Goal: Task Accomplishment & Management: Manage account settings

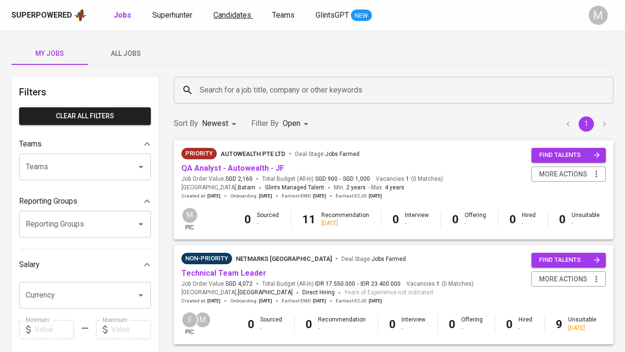
click at [232, 12] on span "Candidates" at bounding box center [232, 15] width 38 height 9
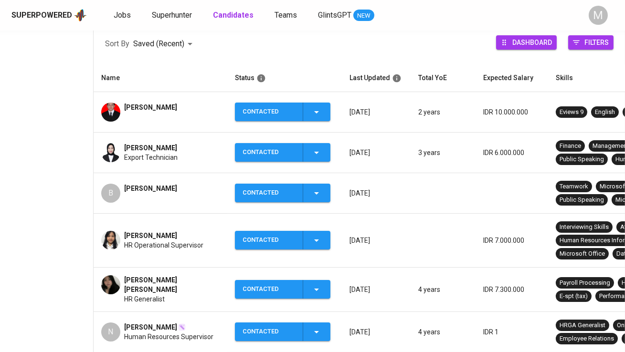
scroll to position [148, 0]
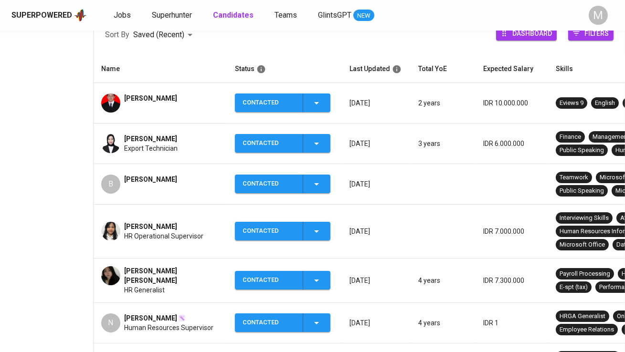
click at [148, 176] on span "[PERSON_NAME]" at bounding box center [150, 180] width 53 height 10
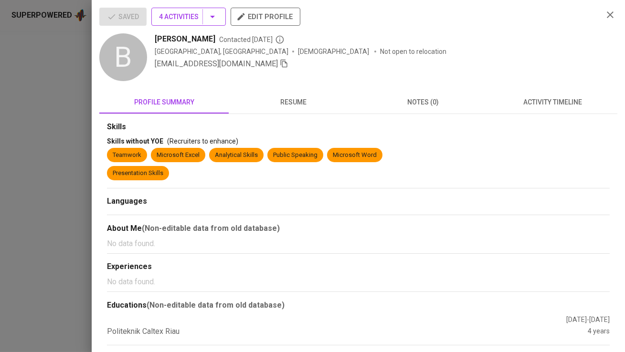
click at [192, 24] on button "4 Activities" at bounding box center [188, 17] width 74 height 18
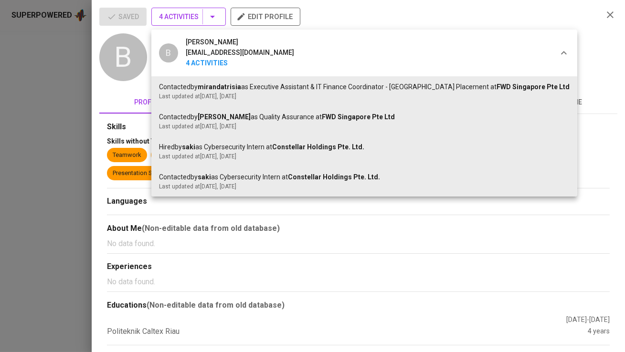
click at [192, 24] on div at bounding box center [312, 176] width 625 height 352
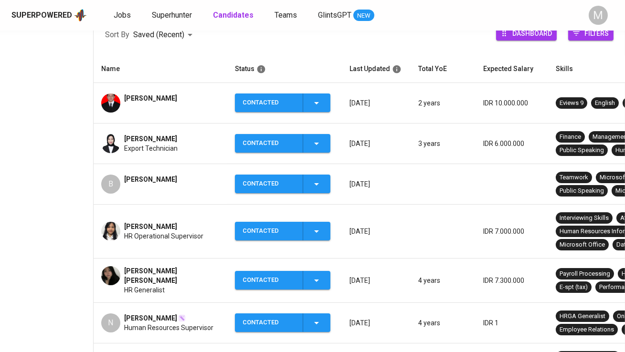
click at [257, 177] on div "Contacted" at bounding box center [269, 184] width 53 height 19
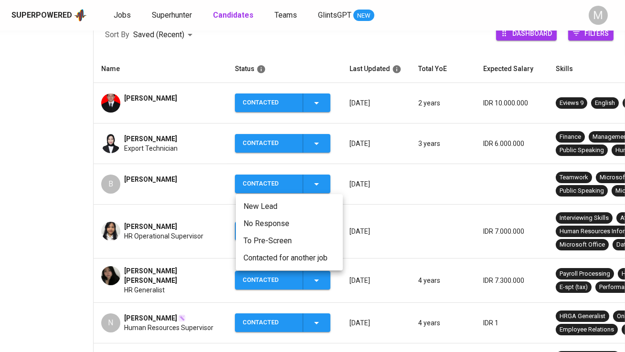
click at [150, 174] on div at bounding box center [312, 176] width 625 height 352
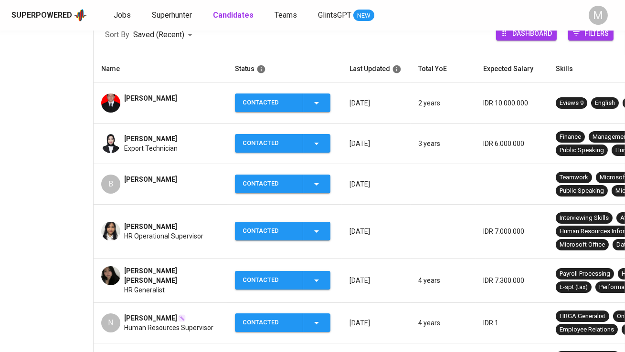
click at [158, 177] on span "[PERSON_NAME]" at bounding box center [150, 180] width 53 height 10
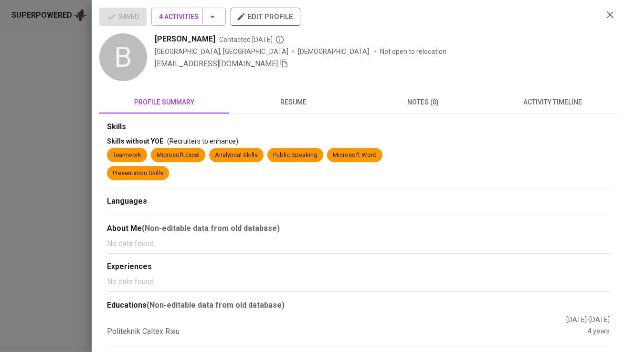
click at [280, 66] on icon "button" at bounding box center [284, 63] width 9 height 9
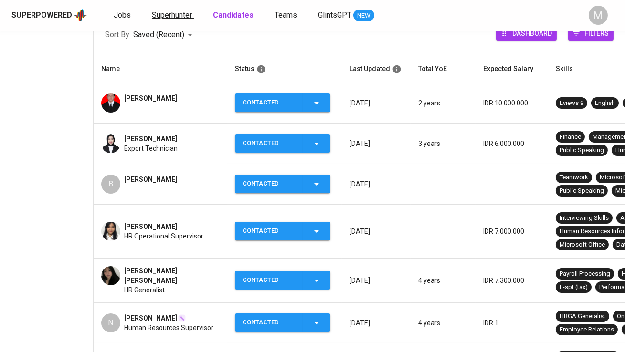
click at [163, 12] on span "Superhunter" at bounding box center [172, 15] width 40 height 9
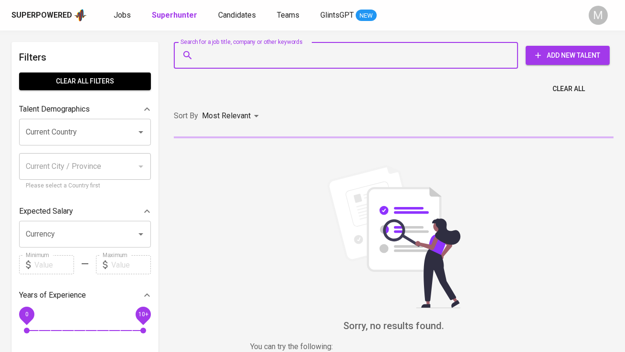
click at [220, 61] on input "Search for a job title, company or other keywords" at bounding box center [348, 55] width 302 height 18
paste input "[EMAIL_ADDRESS][DOMAIN_NAME]"
type input "[EMAIL_ADDRESS][DOMAIN_NAME]"
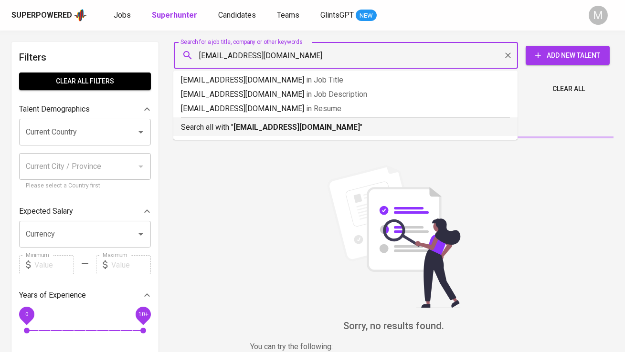
click at [236, 122] on p "Search all with " [EMAIL_ADDRESS][DOMAIN_NAME] "" at bounding box center [345, 127] width 329 height 11
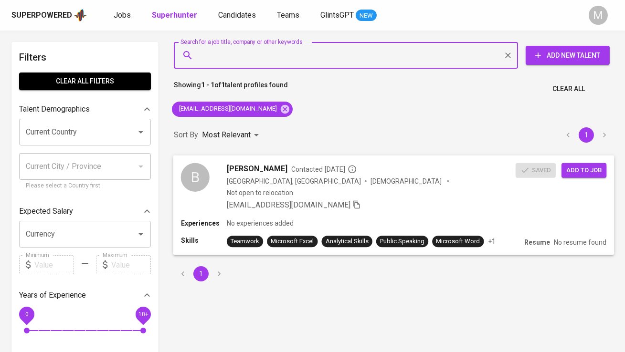
click at [595, 161] on div "Saved Add to job" at bounding box center [563, 168] width 95 height 19
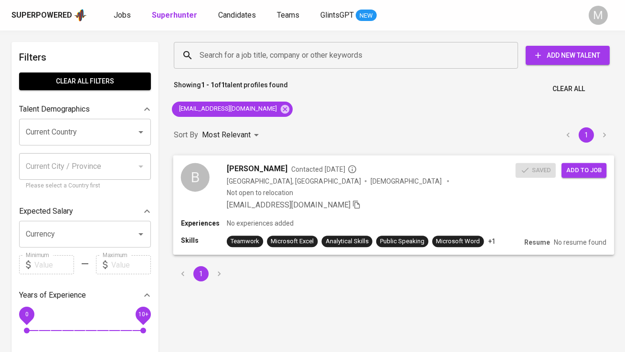
click at [595, 170] on span "Add to job" at bounding box center [583, 170] width 35 height 11
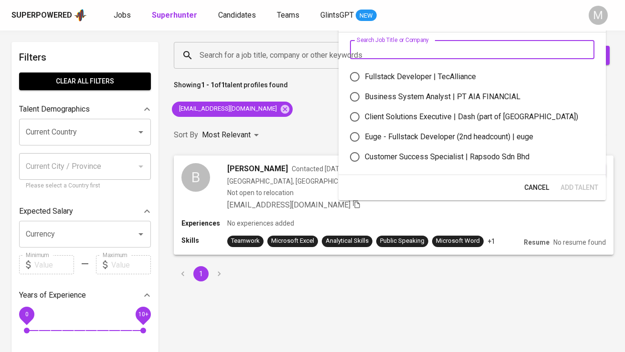
click at [398, 56] on input "text" at bounding box center [472, 49] width 244 height 19
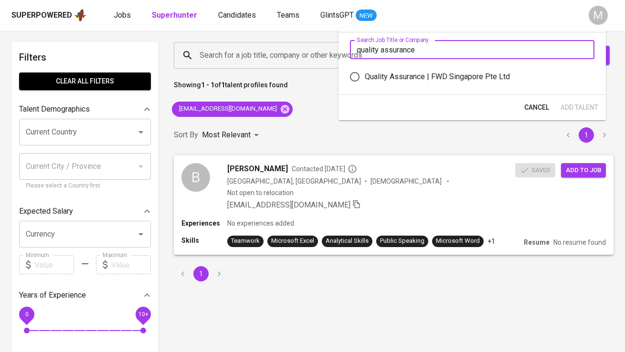
type input "quality assurance"
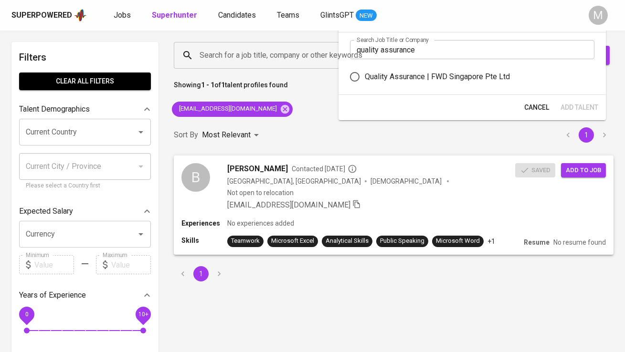
click at [431, 80] on div "Quality Assurance | FWD Singapore Pte Ltd" at bounding box center [437, 76] width 145 height 11
click at [365, 80] on input "Quality Assurance | FWD Singapore Pte Ltd" at bounding box center [355, 77] width 20 height 20
radio input "true"
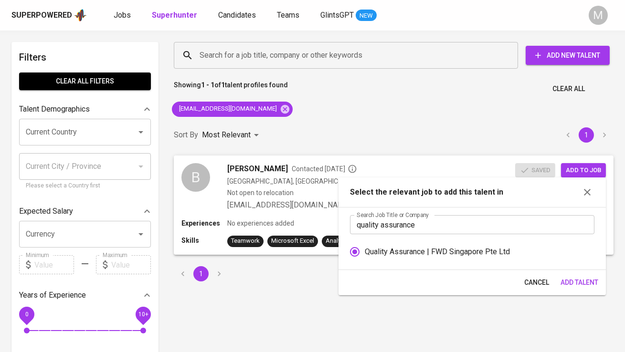
click at [586, 280] on span "Add Talent" at bounding box center [580, 283] width 38 height 12
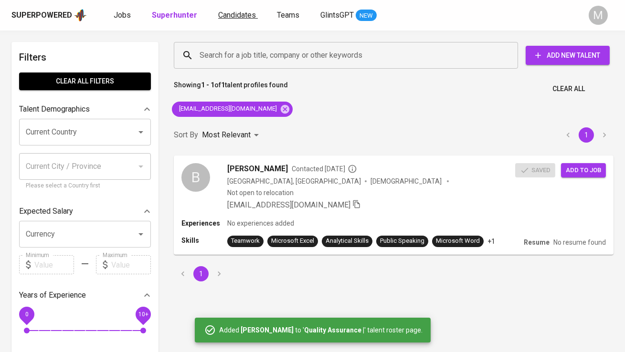
click at [233, 16] on span "Candidates" at bounding box center [237, 15] width 38 height 9
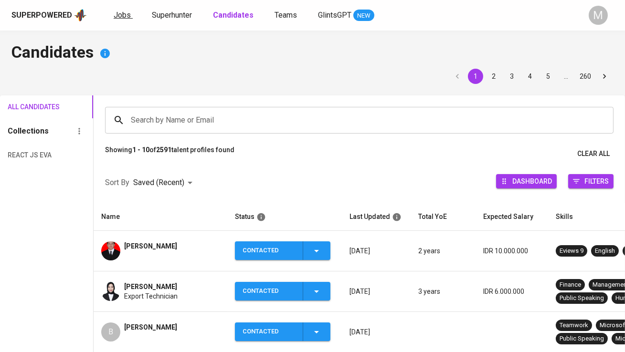
click at [127, 15] on span "Jobs" at bounding box center [122, 15] width 17 height 9
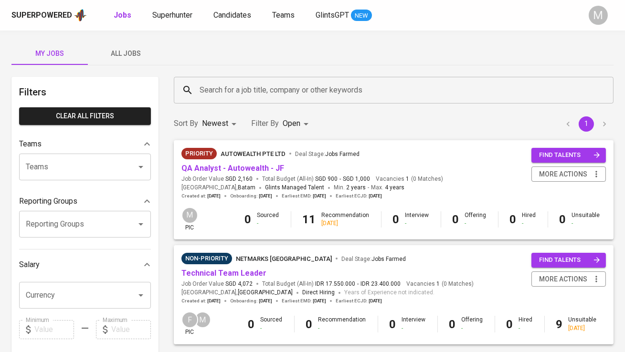
click at [141, 56] on span "All Jobs" at bounding box center [126, 54] width 65 height 12
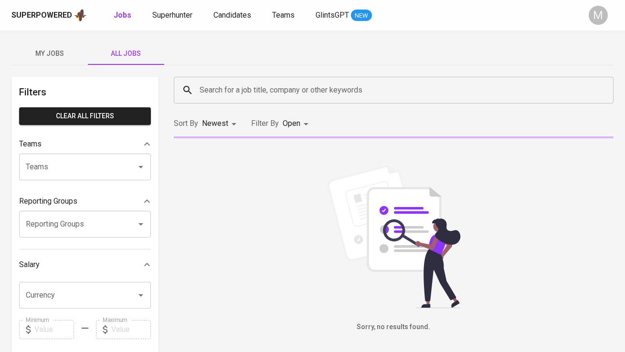
click at [270, 95] on input "Search for a job title, company or other keywords" at bounding box center [396, 90] width 398 height 18
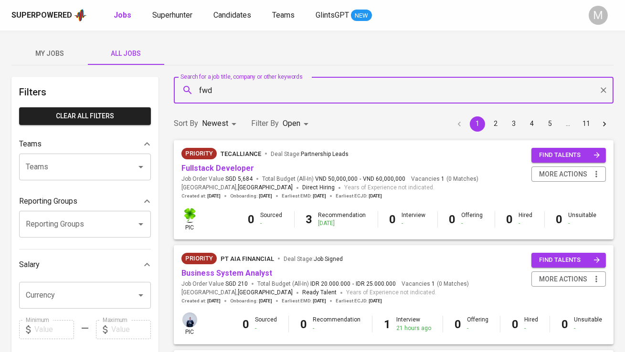
type input "fwd"
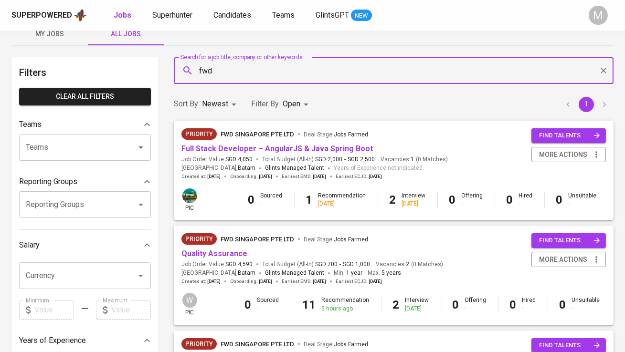
scroll to position [42, 0]
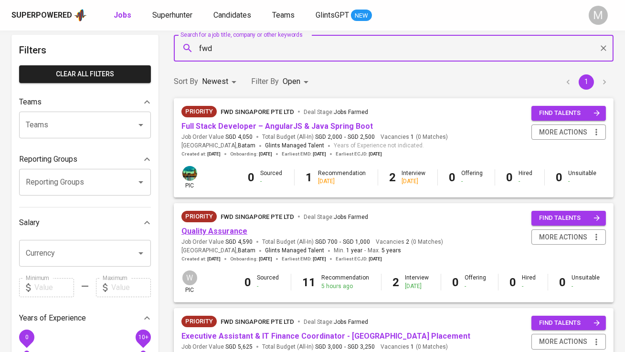
click at [223, 230] on link "Quality Assurance" at bounding box center [214, 231] width 66 height 9
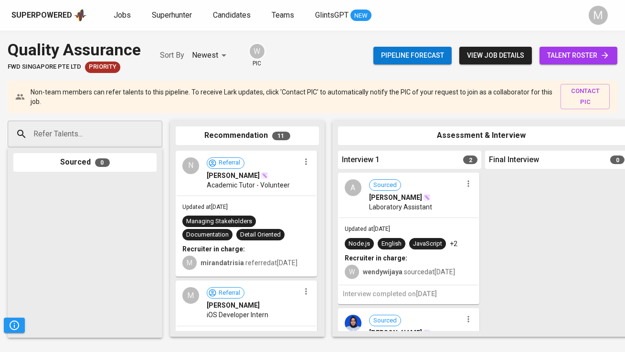
click at [567, 51] on span "talent roster" at bounding box center [578, 56] width 63 height 12
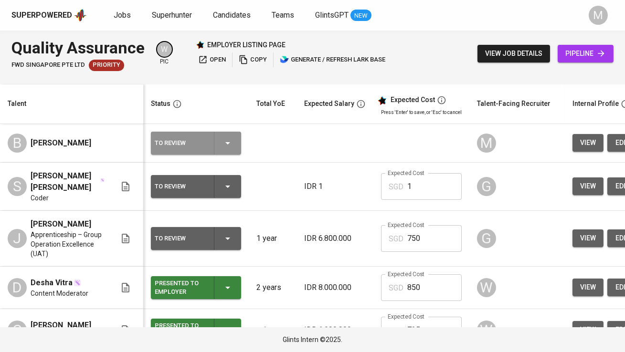
click at [199, 141] on div "To Review" at bounding box center [181, 143] width 52 height 12
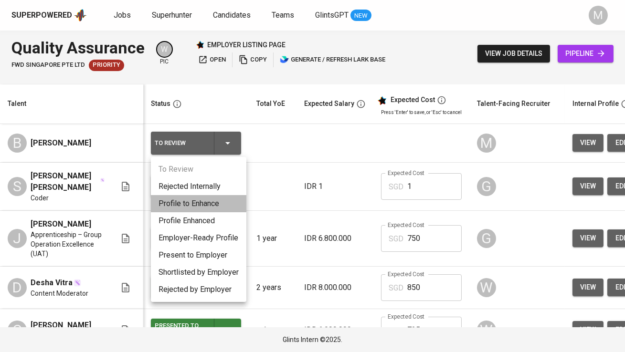
click at [205, 203] on li "Profile to Enhance" at bounding box center [198, 203] width 95 height 17
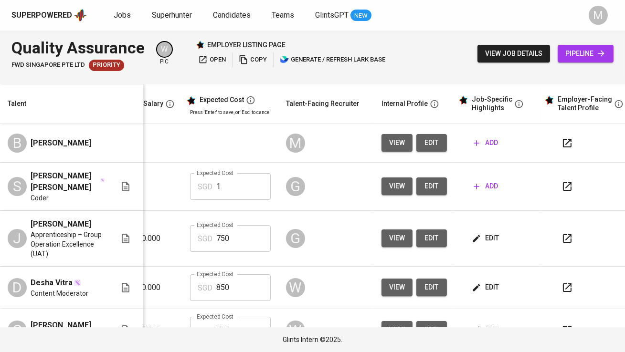
scroll to position [0, 197]
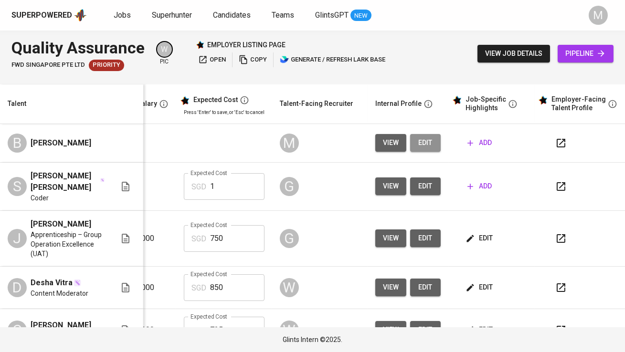
click at [431, 143] on button "edit" at bounding box center [425, 143] width 31 height 18
click at [480, 143] on span "add" at bounding box center [479, 143] width 24 height 12
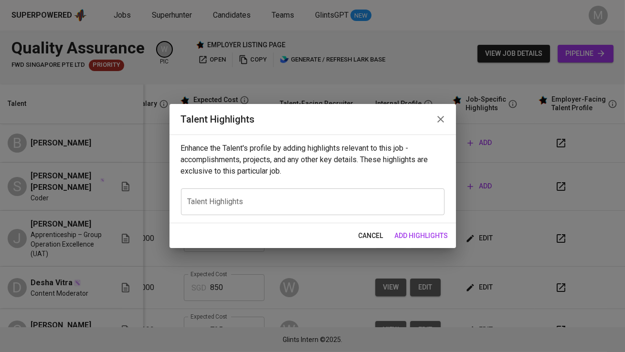
click at [316, 210] on div "x Talent Highlights" at bounding box center [313, 202] width 264 height 27
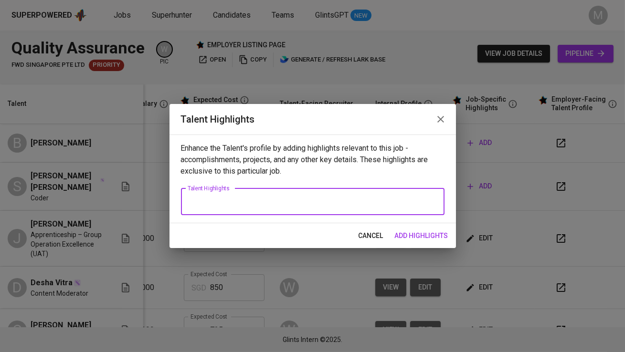
paste textarea "[PERSON_NAME] is an Information Technology graduate from [GEOGRAPHIC_DATA] (GPA…"
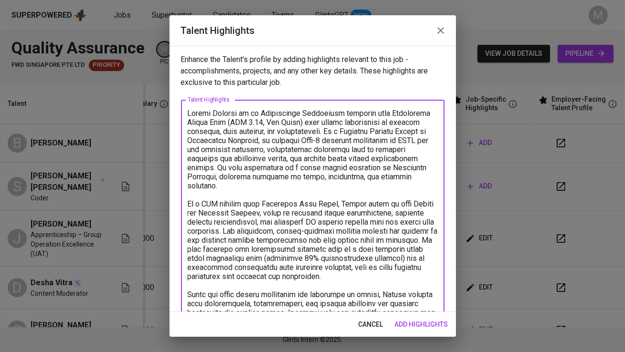
scroll to position [40, 0]
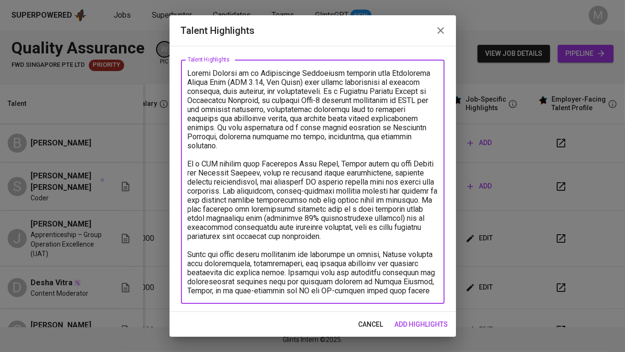
type textarea "[PERSON_NAME] is an Information Technology graduate from [GEOGRAPHIC_DATA] (GPA…"
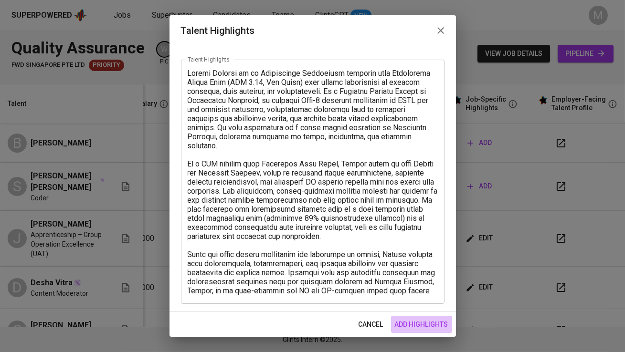
click at [424, 319] on span "add highlights" at bounding box center [421, 325] width 53 height 12
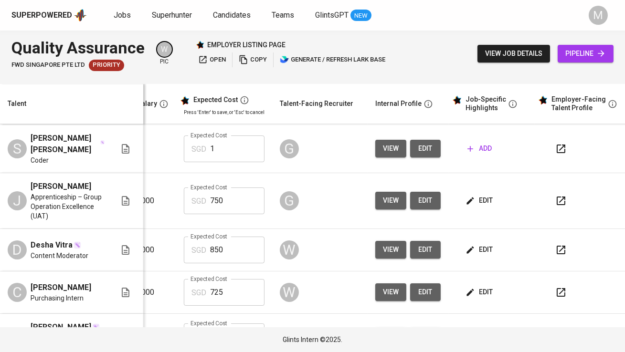
scroll to position [50, 197]
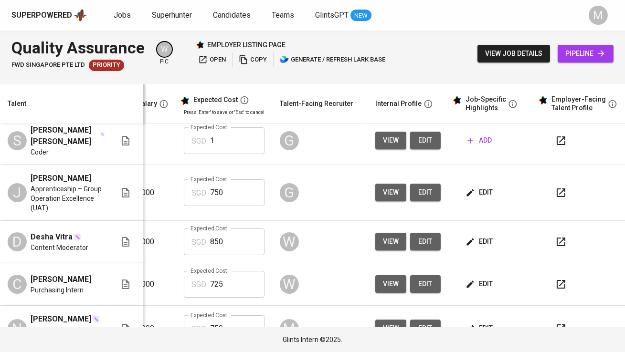
click at [472, 237] on span "edit" at bounding box center [479, 242] width 25 height 12
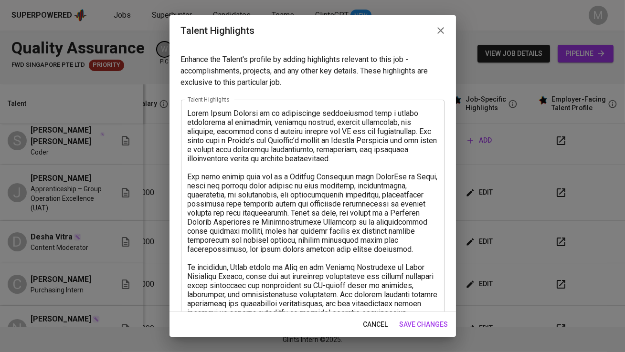
scroll to position [358, 0]
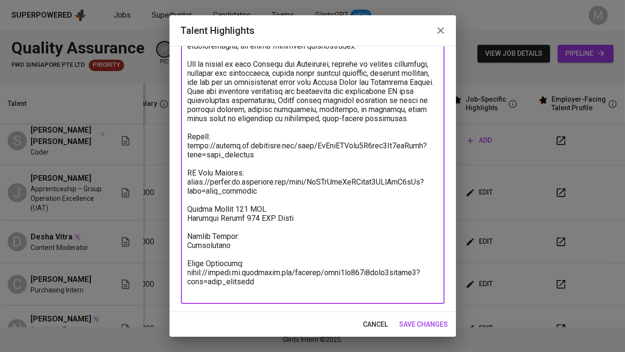
drag, startPoint x: 267, startPoint y: 292, endPoint x: 186, endPoint y: 142, distance: 170.9
click at [186, 142] on div "x Talent Highlights" at bounding box center [313, 23] width 264 height 562
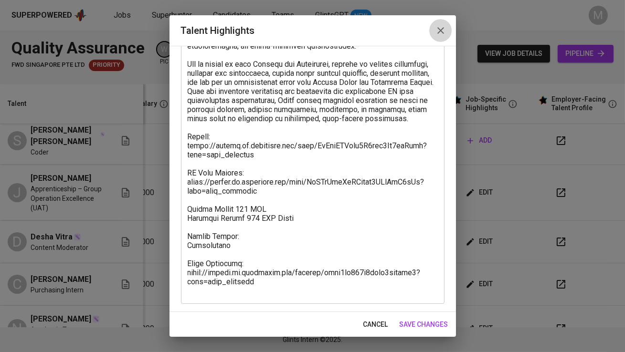
click at [444, 34] on icon "button" at bounding box center [440, 30] width 11 height 11
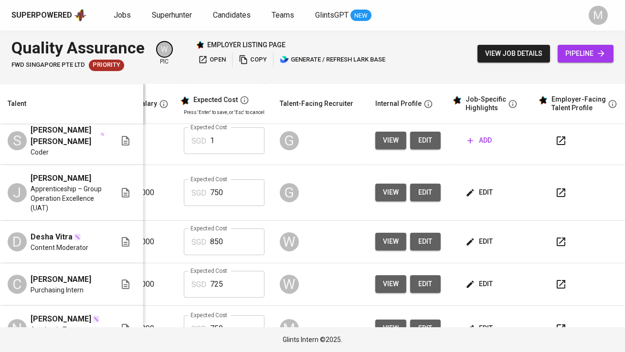
scroll to position [0, 197]
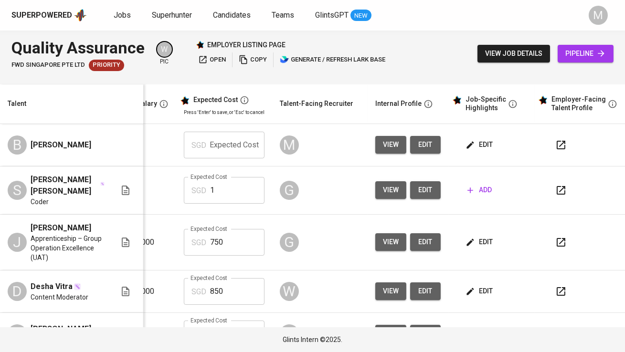
click at [475, 141] on span "edit" at bounding box center [479, 145] width 25 height 12
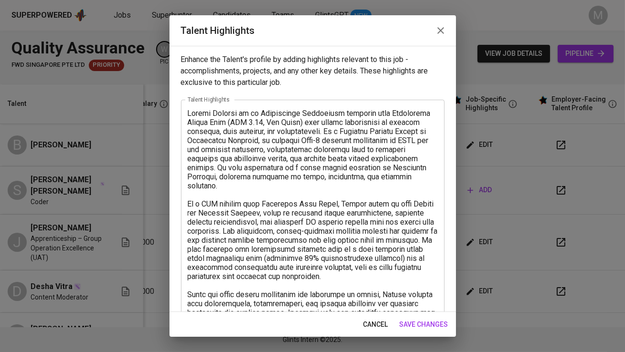
scroll to position [40, 0]
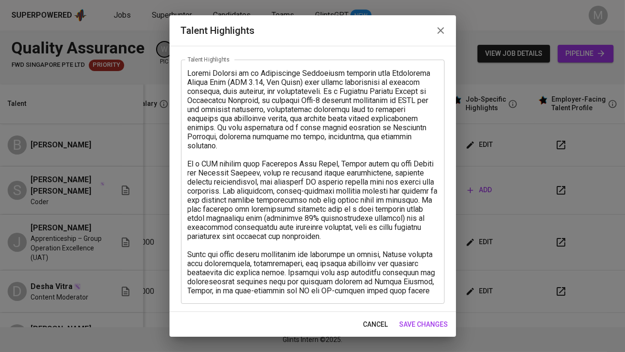
click at [382, 293] on textarea at bounding box center [313, 182] width 250 height 227
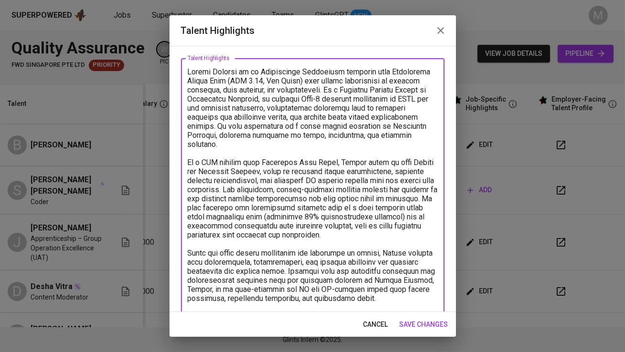
paste textarea "Resume: [URL][DOMAIN_NAME] EF Test Results: [URL][DOMAIN_NAME] Latest Salary 80…"
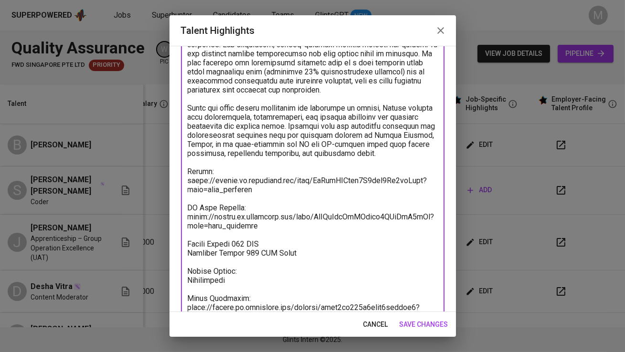
drag, startPoint x: 261, startPoint y: 181, endPoint x: 180, endPoint y: 174, distance: 81.9
click at [180, 174] on div "Enhance the Talent's profile by adding highlights relevant to this job - accomp…" at bounding box center [313, 179] width 286 height 266
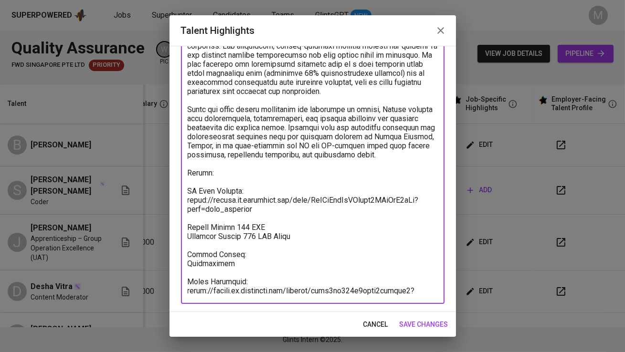
scroll to position [185, 0]
drag, startPoint x: 262, startPoint y: 200, endPoint x: 174, endPoint y: 192, distance: 88.6
click at [174, 192] on div "Enhance the Talent's profile by adding highlights relevant to this job - accomp…" at bounding box center [313, 179] width 286 height 266
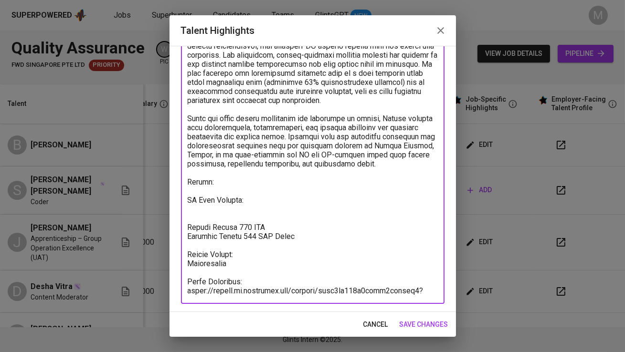
scroll to position [176, 0]
drag, startPoint x: 301, startPoint y: 230, endPoint x: 173, endPoint y: 221, distance: 128.3
click at [173, 221] on div "Enhance the Talent's profile by adding highlights relevant to this job - accomp…" at bounding box center [313, 179] width 286 height 266
click at [287, 218] on textarea at bounding box center [313, 114] width 250 height 363
click at [237, 255] on textarea at bounding box center [313, 114] width 250 height 363
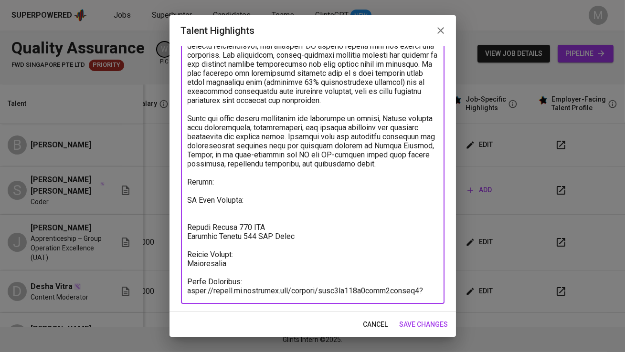
drag, startPoint x: 237, startPoint y: 255, endPoint x: 180, endPoint y: 255, distance: 56.8
click at [181, 255] on div "x Talent Highlights" at bounding box center [313, 114] width 264 height 381
drag, startPoint x: 267, startPoint y: 291, endPoint x: 174, endPoint y: 285, distance: 92.8
click at [174, 285] on div "Enhance the Talent's profile by adding highlights relevant to this job - accomp…" at bounding box center [313, 179] width 286 height 266
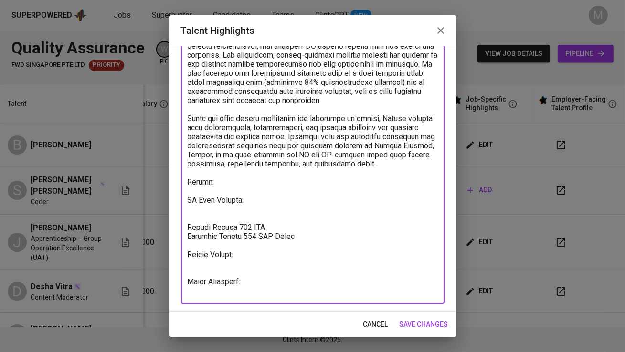
scroll to position [158, 0]
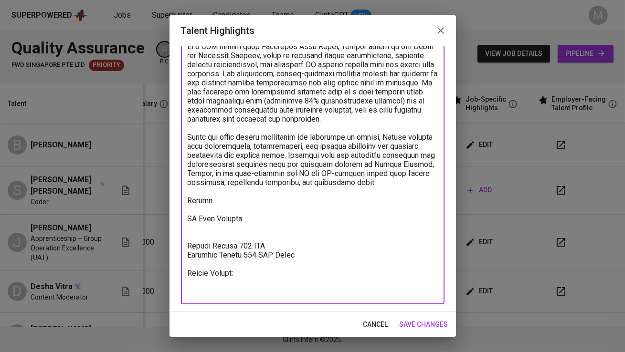
click at [244, 233] on textarea at bounding box center [313, 123] width 250 height 345
click at [253, 245] on textarea at bounding box center [313, 123] width 250 height 345
click at [235, 193] on textarea at bounding box center [313, 123] width 250 height 345
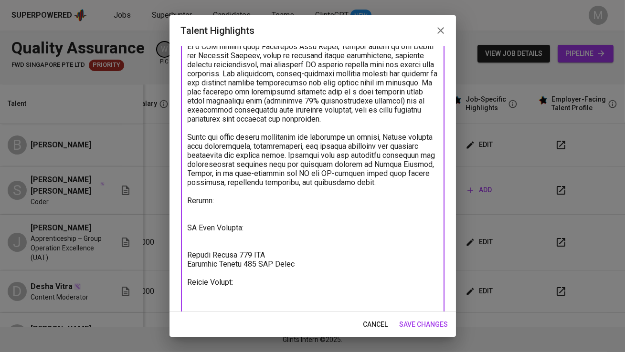
paste textarea "[URL][DOMAIN_NAME]"
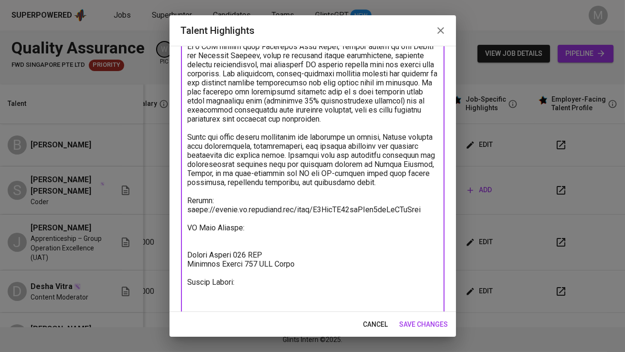
click at [242, 223] on textarea at bounding box center [313, 128] width 250 height 354
paste textarea "[URL][DOMAIN_NAME]"
click at [212, 284] on textarea at bounding box center [313, 128] width 250 height 354
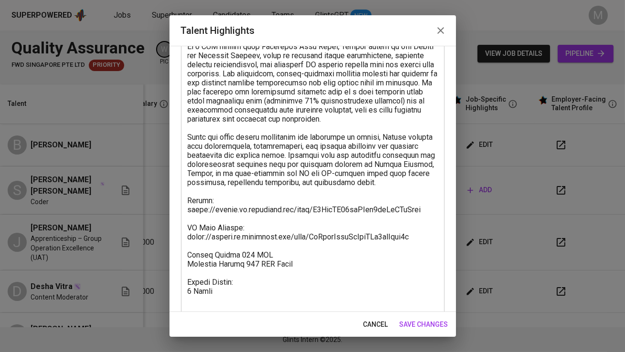
click at [201, 307] on div "x Talent Highlights" at bounding box center [313, 127] width 264 height 371
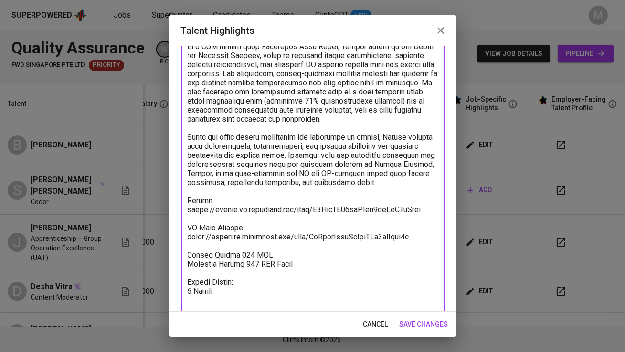
scroll to position [167, 0]
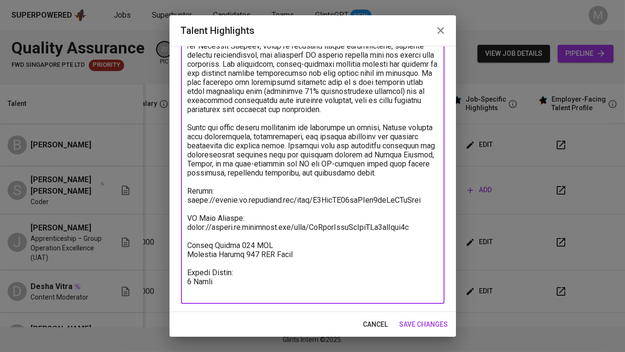
click at [202, 294] on textarea at bounding box center [313, 119] width 250 height 354
click at [279, 291] on textarea at bounding box center [313, 119] width 250 height 354
paste textarea "[URL][DOMAIN_NAME]"
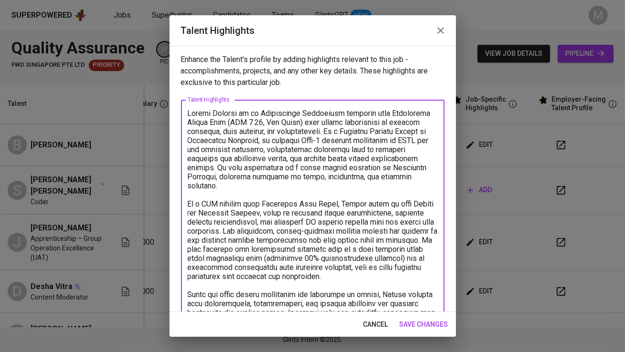
scroll to position [185, 0]
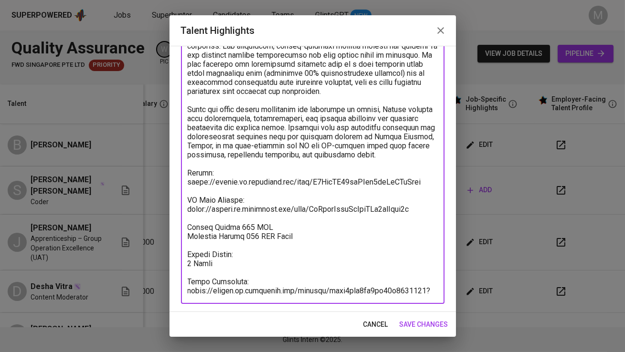
type textarea "[PERSON_NAME] is an Information Technology graduate from [GEOGRAPHIC_DATA] (GPA…"
click at [420, 319] on span "save changes" at bounding box center [424, 325] width 49 height 12
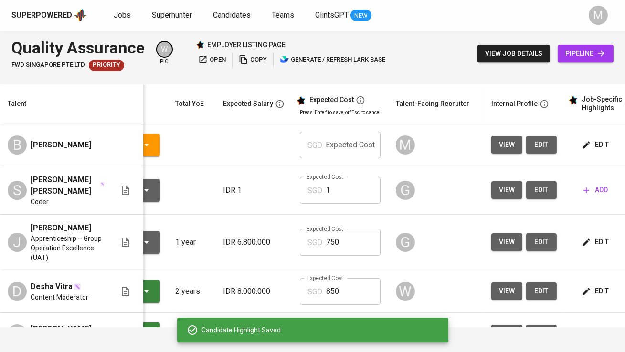
scroll to position [0, 68]
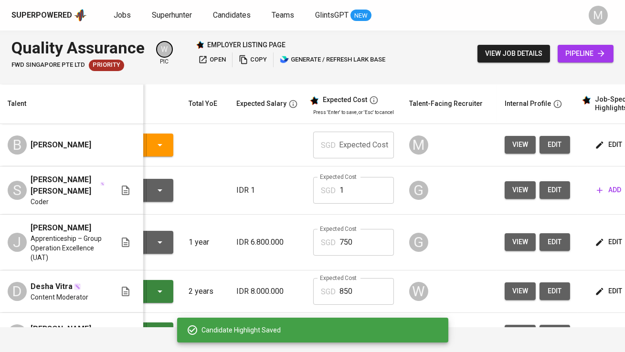
click at [352, 145] on input "text" at bounding box center [366, 145] width 54 height 27
type input "750"
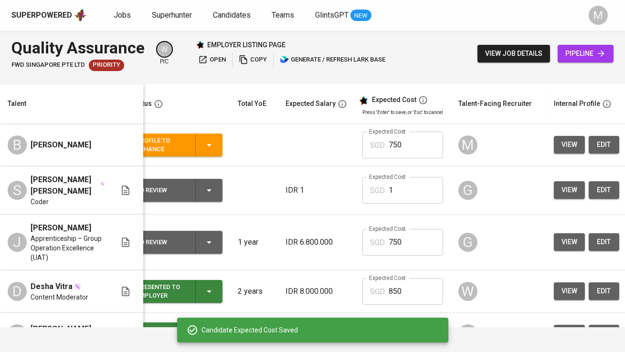
scroll to position [0, 0]
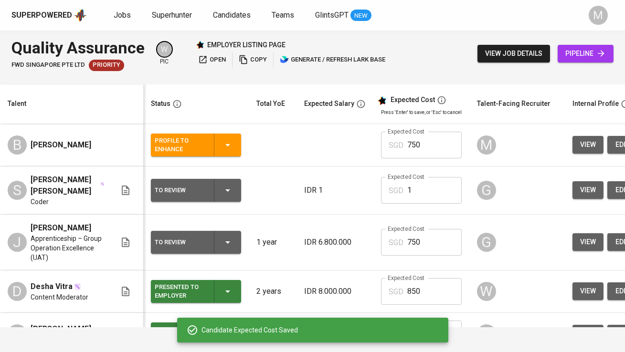
click at [199, 146] on div "Profile to Enhance" at bounding box center [181, 145] width 52 height 21
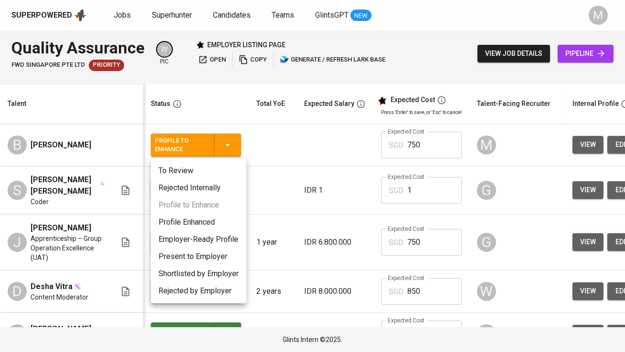
click at [198, 168] on li "To Review" at bounding box center [198, 170] width 95 height 17
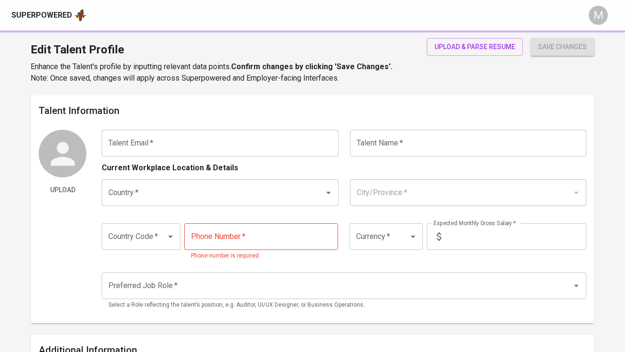
type input "[EMAIL_ADDRESS][DOMAIN_NAME]"
type input "[PERSON_NAME]"
type input "[GEOGRAPHIC_DATA]"
type input "Pekanbaru, Riau"
type input "+62"
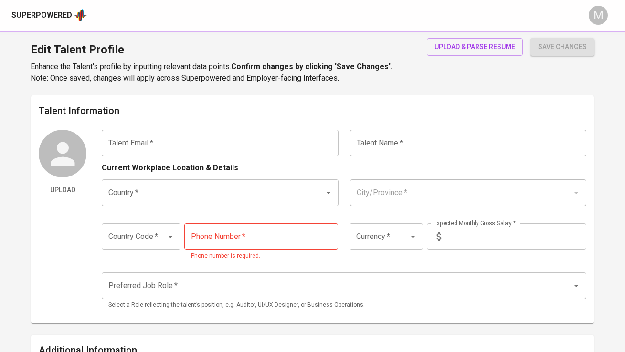
type input "IDR"
radio input "true"
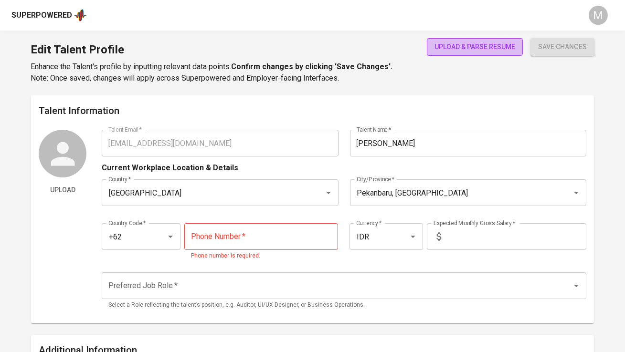
click at [478, 49] on span "upload & parse resume" at bounding box center [475, 47] width 81 height 12
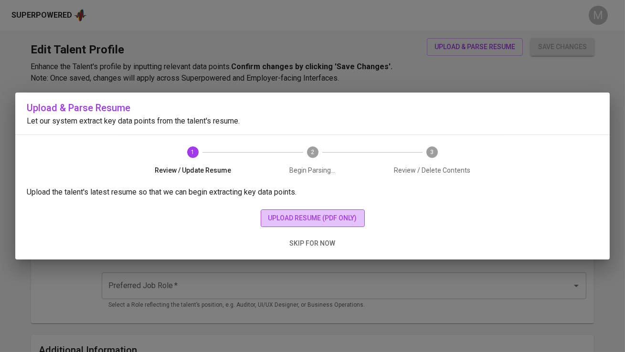
click at [333, 218] on span "upload resume (pdf only)" at bounding box center [312, 218] width 89 height 12
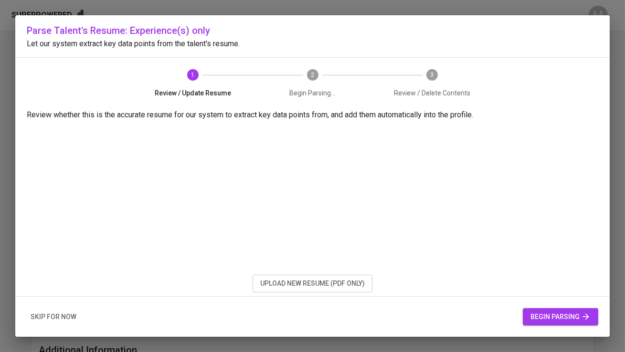
click at [546, 317] on span "begin parsing" at bounding box center [560, 317] width 60 height 12
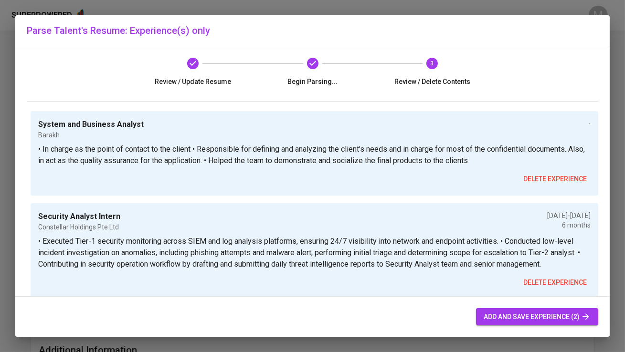
scroll to position [14, 0]
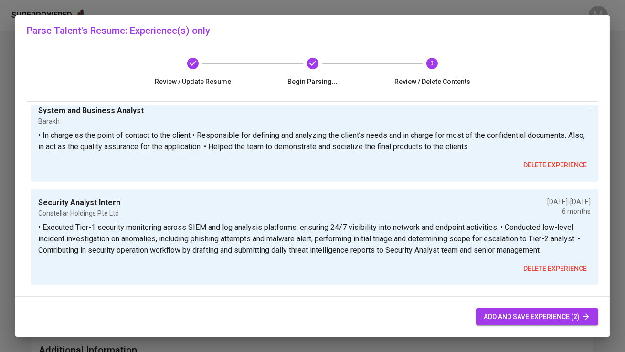
click at [522, 318] on span "add and save experience (2)" at bounding box center [537, 317] width 107 height 12
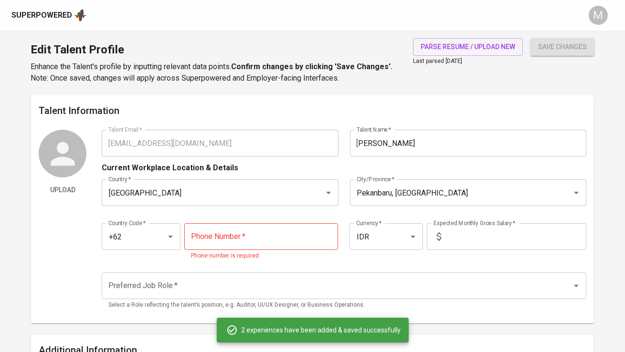
type input "+62"
type input "IDR"
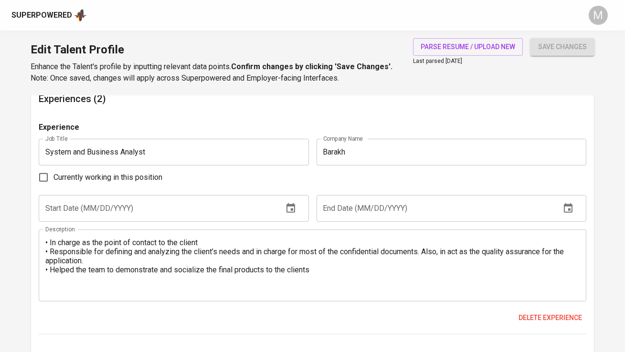
scroll to position [792, 0]
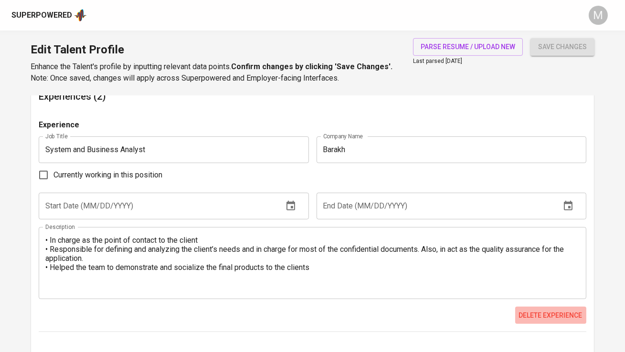
click at [542, 313] on span "Delete experience" at bounding box center [551, 316] width 64 height 12
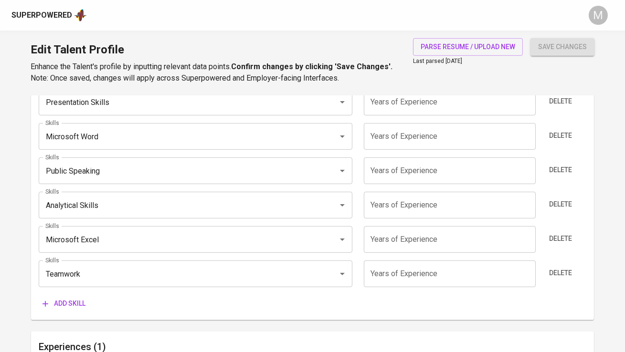
scroll to position [544, 0]
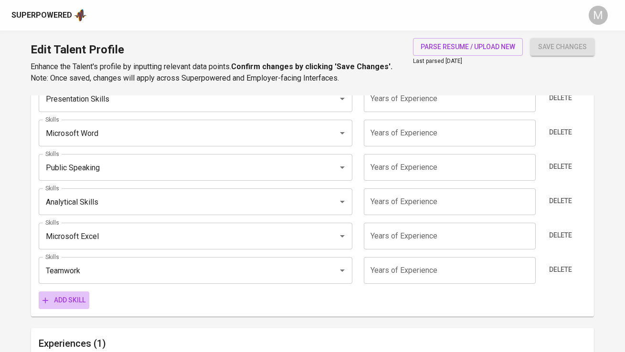
click at [83, 296] on span "Add skill" at bounding box center [63, 301] width 43 height 12
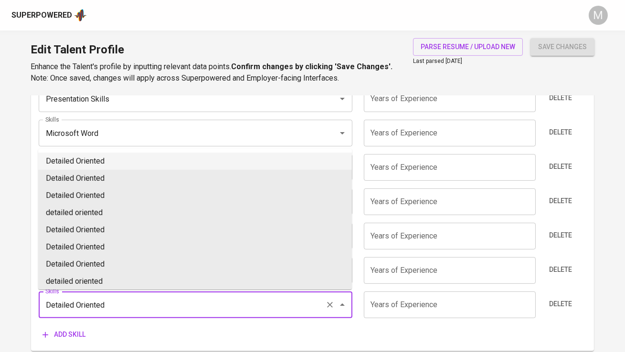
click at [107, 164] on li "Detailed Oriented" at bounding box center [195, 161] width 314 height 17
type input "Detailed Oriented"
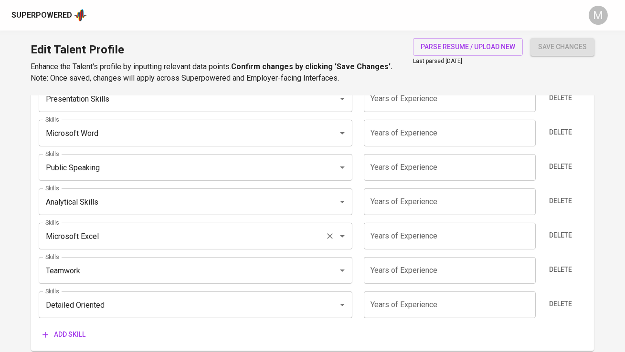
scroll to position [600, 0]
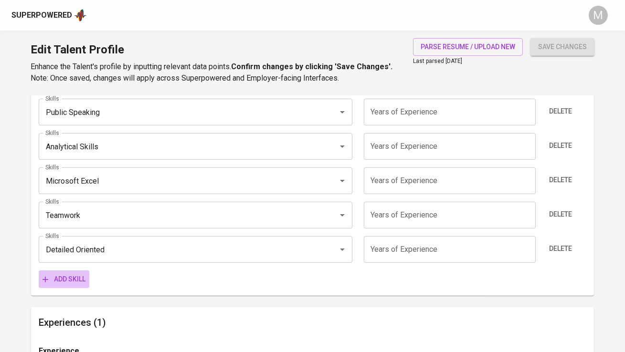
click at [71, 276] on span "Add skill" at bounding box center [63, 280] width 43 height 12
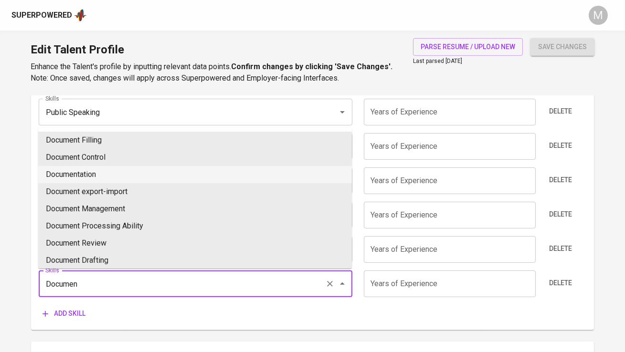
click at [138, 170] on li "Documentation" at bounding box center [195, 174] width 314 height 17
type input "Documentation"
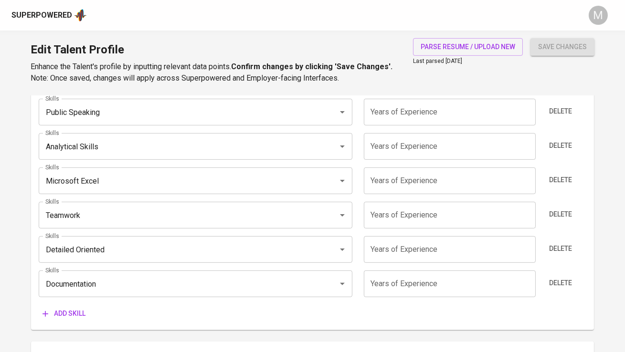
click at [424, 277] on input "number" at bounding box center [450, 284] width 172 height 27
type input "0"
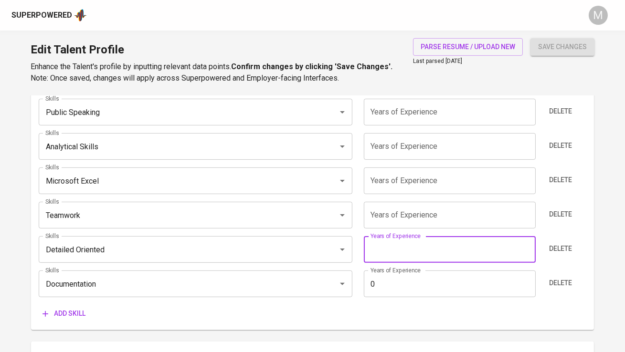
click at [416, 259] on input "number" at bounding box center [450, 249] width 172 height 27
type input "0"
click at [406, 218] on input "number" at bounding box center [450, 215] width 172 height 27
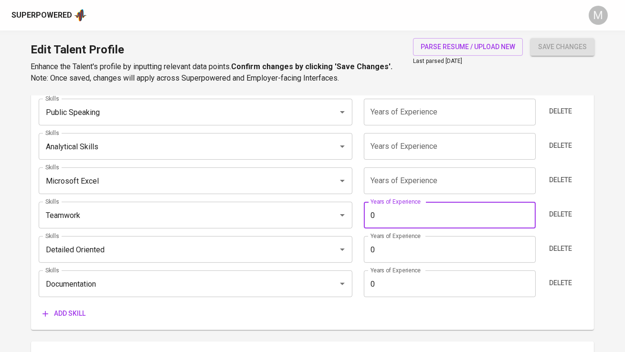
type input "0"
click at [399, 180] on input "number" at bounding box center [450, 181] width 172 height 27
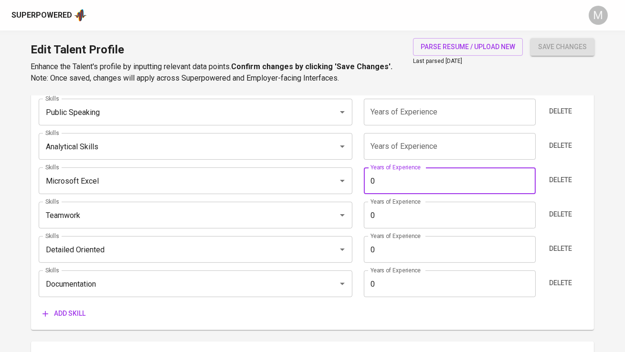
type input "0"
click at [396, 147] on input "number" at bounding box center [450, 146] width 172 height 27
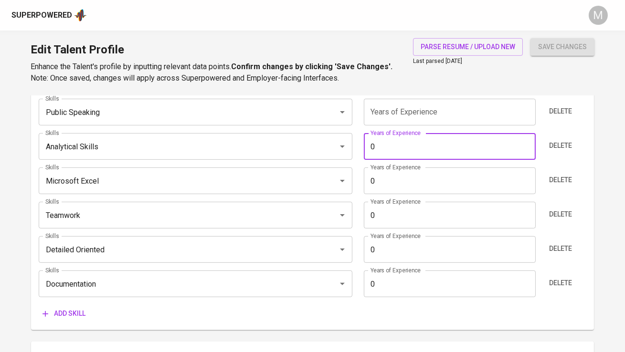
type input "0"
click at [399, 114] on input "number" at bounding box center [450, 112] width 172 height 27
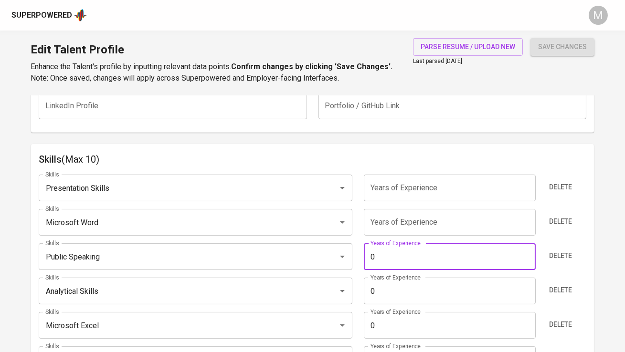
scroll to position [427, 0]
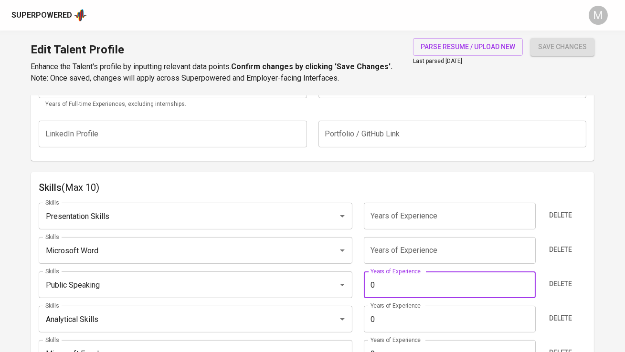
type input "0"
click at [394, 211] on input "number" at bounding box center [450, 216] width 172 height 27
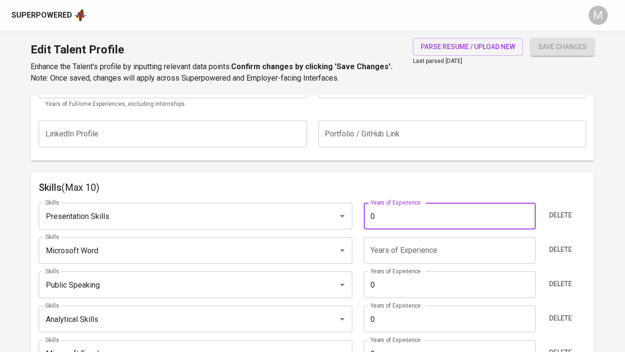
type input "0"
click at [396, 242] on input "number" at bounding box center [450, 250] width 172 height 27
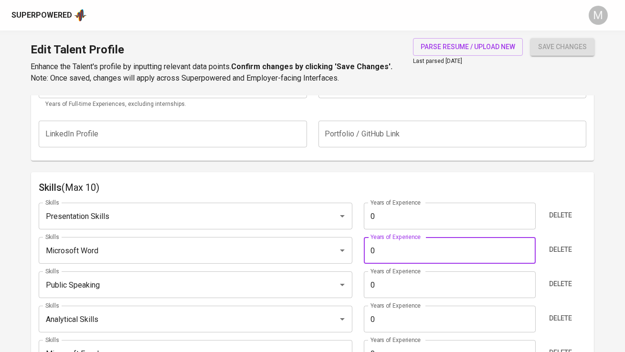
type input "0"
click at [413, 154] on div "Additional Information All fields below are not mandatory to be completed. Tale…" at bounding box center [312, 34] width 562 height 253
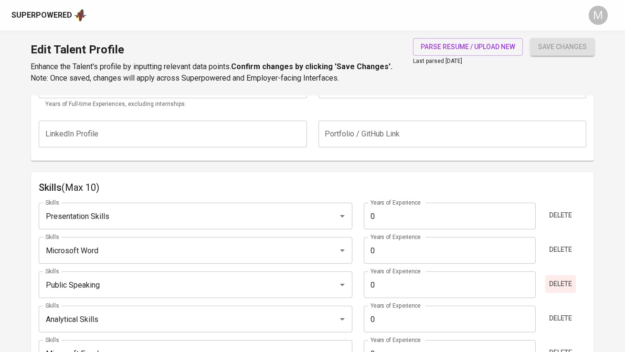
click at [567, 282] on span "Delete" at bounding box center [560, 284] width 23 height 12
click at [557, 254] on span "Delete" at bounding box center [560, 250] width 23 height 12
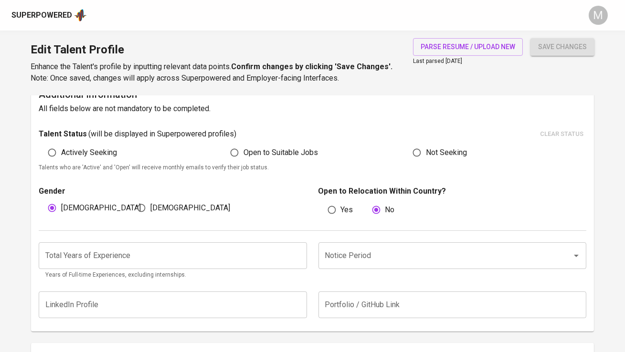
scroll to position [253, 0]
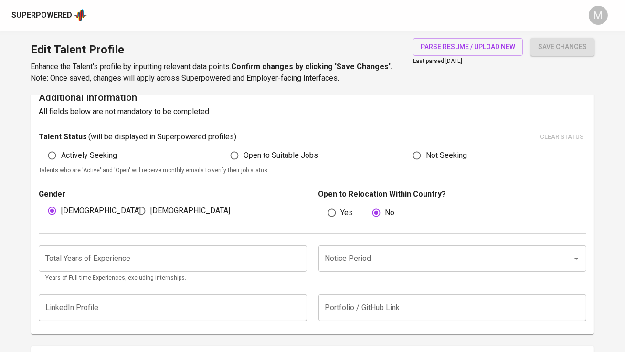
click at [251, 261] on input "number" at bounding box center [173, 258] width 268 height 27
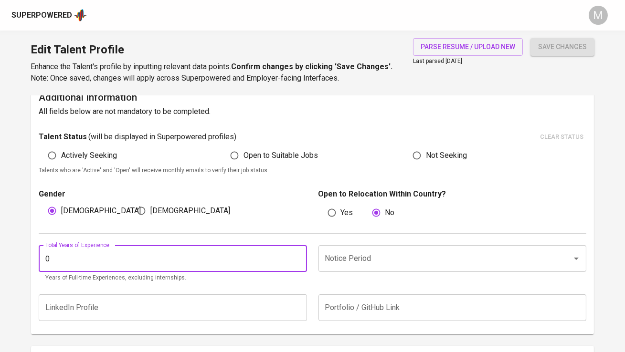
type input "0"
click at [384, 258] on input "Notice Period" at bounding box center [439, 259] width 233 height 18
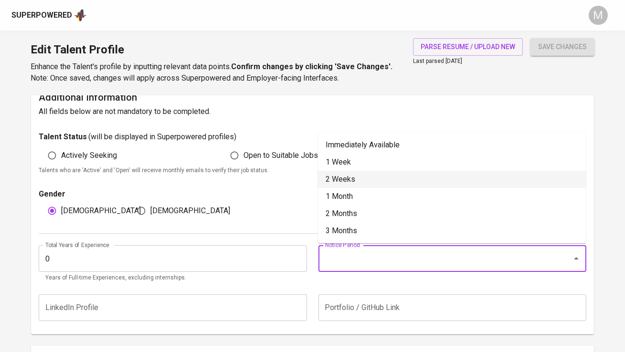
click at [383, 171] on li "2 Weeks" at bounding box center [452, 179] width 268 height 17
type input "2 Weeks"
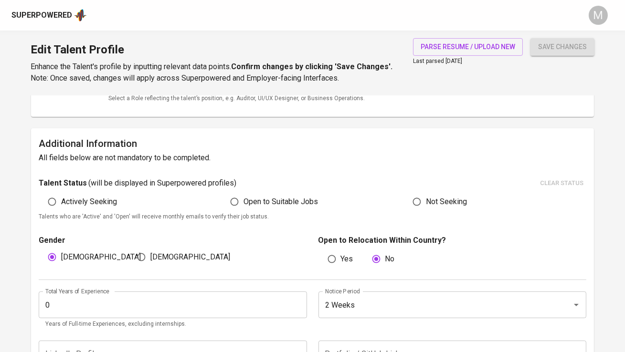
scroll to position [200, 0]
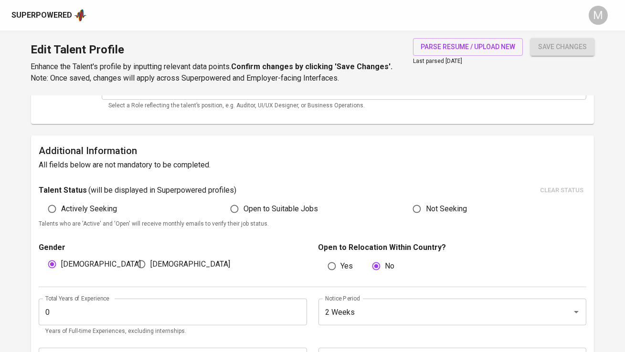
click at [103, 201] on label "Actively Seeking" at bounding box center [80, 209] width 74 height 18
click at [61, 201] on input "Actively Seeking" at bounding box center [52, 209] width 18 height 18
radio input "true"
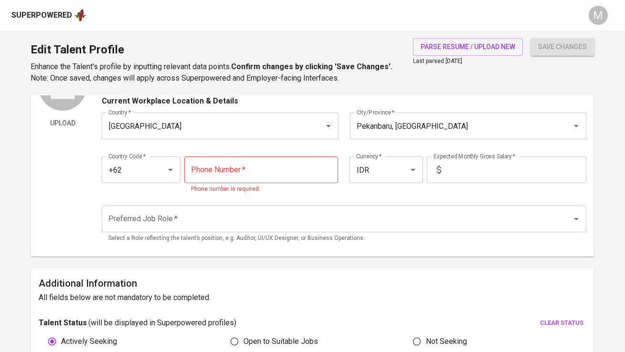
scroll to position [52, 0]
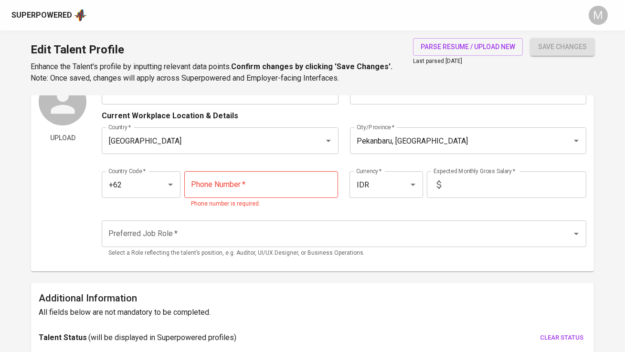
click at [225, 196] on input "tel" at bounding box center [261, 184] width 154 height 27
paste input "877-8049-8119"
type input "877-8049-8119"
click at [460, 186] on input "text" at bounding box center [515, 184] width 141 height 27
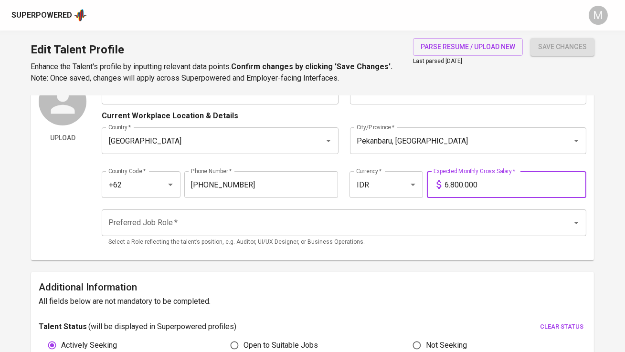
type input "6.800.000"
click at [380, 216] on input "Preferred Job Role   *" at bounding box center [330, 223] width 449 height 18
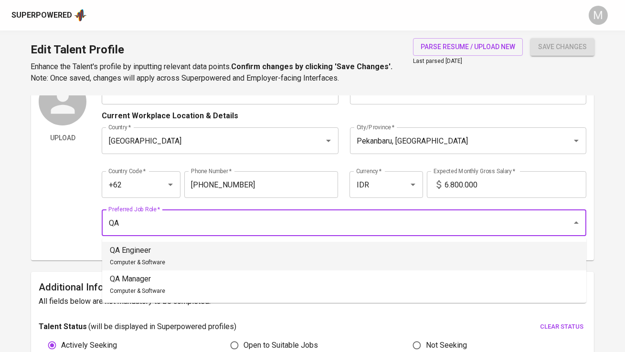
click at [326, 256] on li "QA Engineer Computer & Software" at bounding box center [344, 256] width 484 height 29
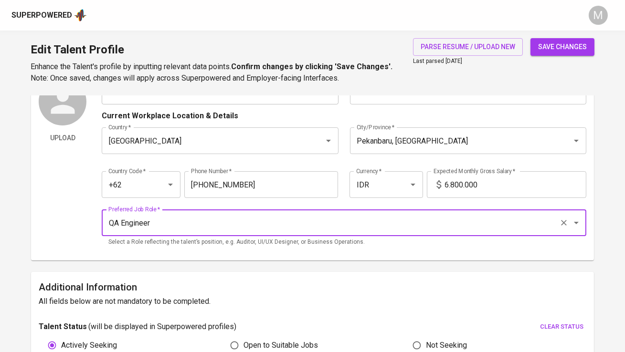
type input "QA Engineer"
click at [557, 49] on span "save changes" at bounding box center [562, 47] width 49 height 12
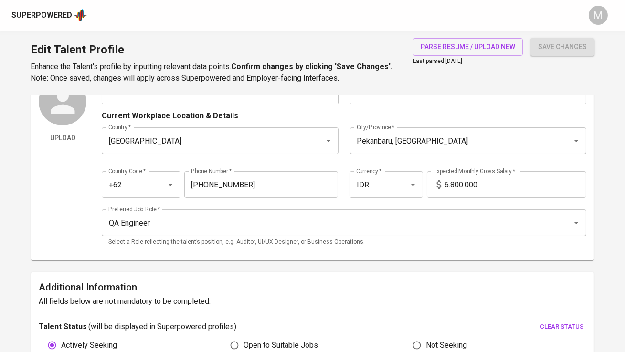
type input "Documentation"
type input "Detail Oriented"
type input "Presentation Skills"
type input "Analytical Skills"
type input "Microsoft Excel"
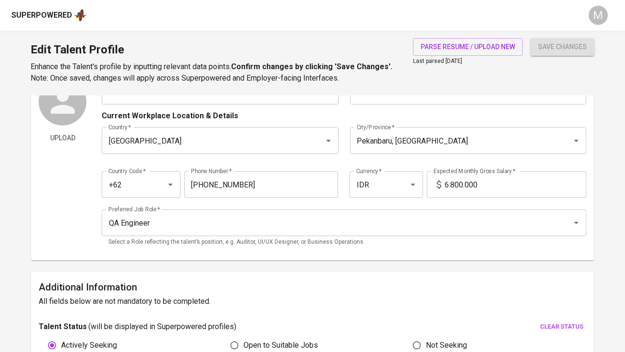
type input "Teamwork"
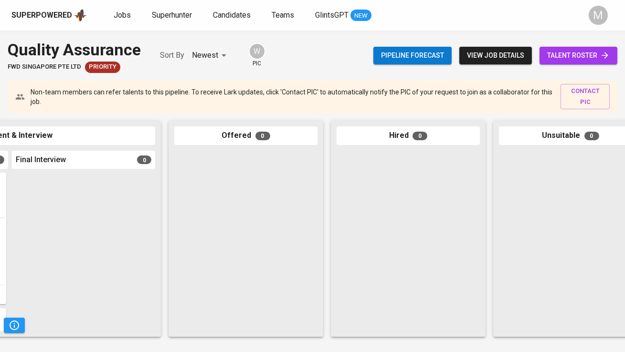
scroll to position [0, 511]
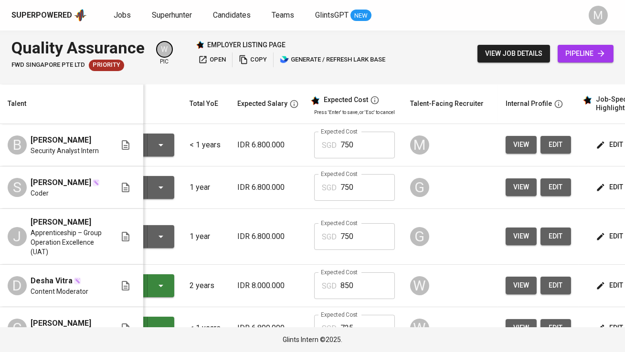
scroll to position [0, 192]
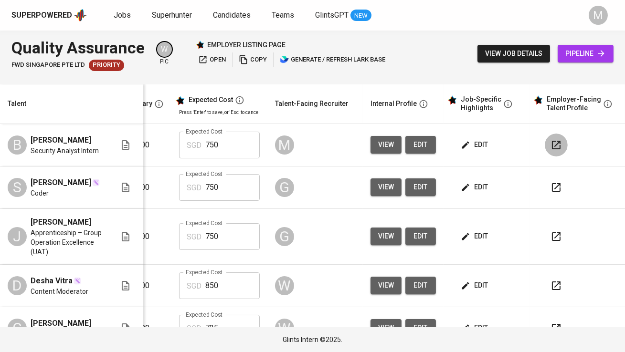
click at [551, 143] on icon "button" at bounding box center [556, 144] width 11 height 11
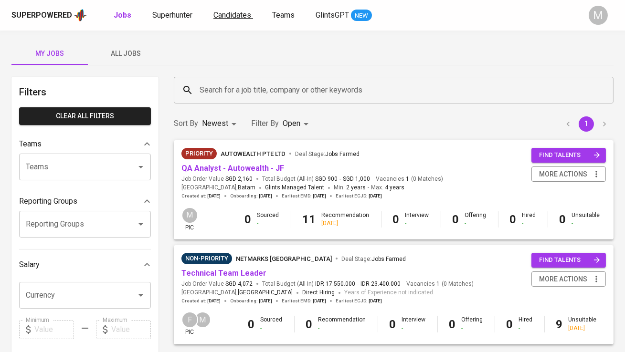
click at [228, 18] on span "Candidates" at bounding box center [232, 15] width 38 height 9
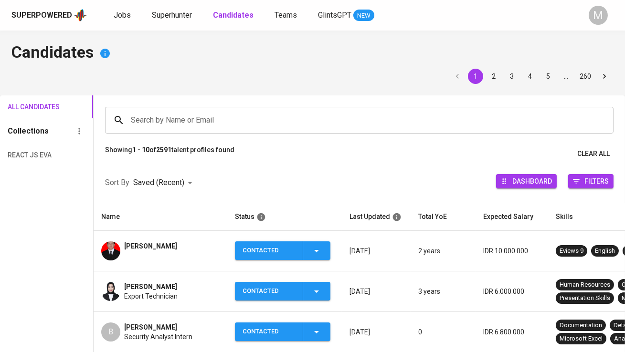
click at [178, 115] on input "Search by Name or Email" at bounding box center [361, 120] width 467 height 18
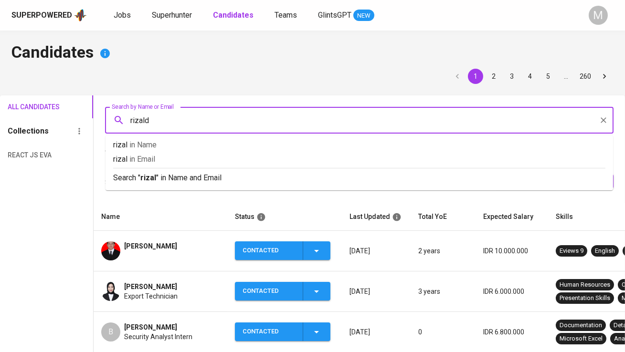
type input "rizaldy"
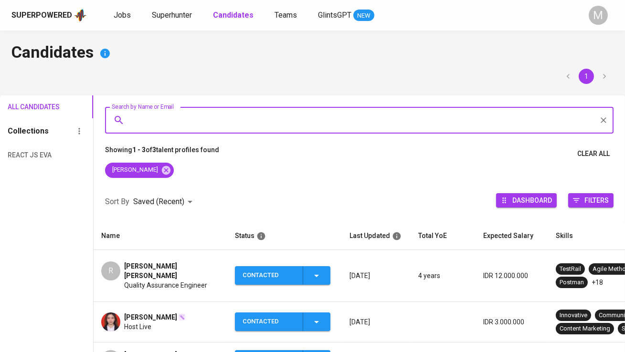
click at [166, 259] on td "R Rizaldy Ilham Akbar Quality Assurance Engineer" at bounding box center [161, 276] width 134 height 52
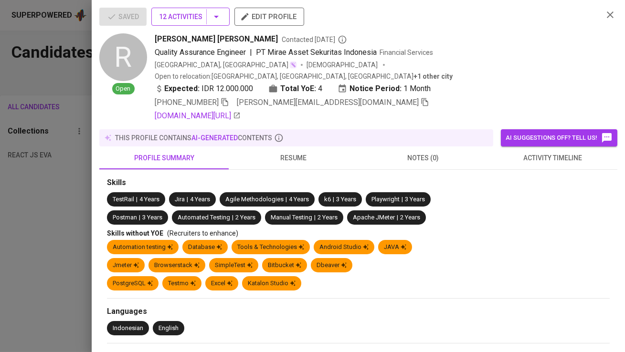
click at [201, 23] on button "12 Activities" at bounding box center [190, 17] width 78 height 18
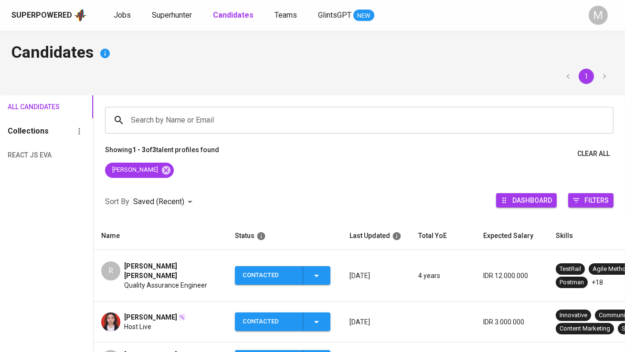
click at [291, 275] on div "Contacted" at bounding box center [269, 275] width 53 height 19
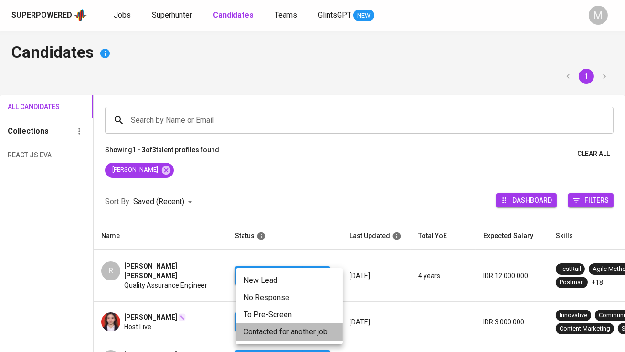
click at [289, 329] on li "Contacted for another job" at bounding box center [289, 332] width 107 height 17
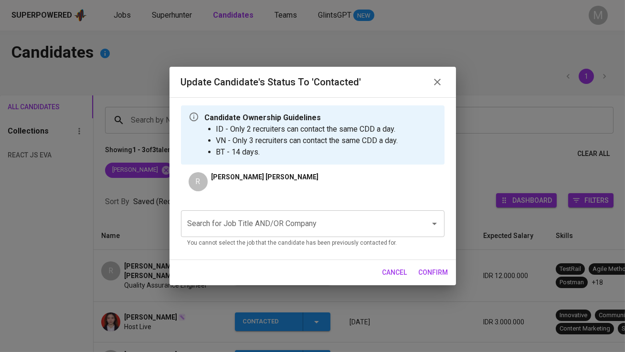
click at [270, 222] on input "Search for Job Title AND/OR Company" at bounding box center [299, 224] width 228 height 18
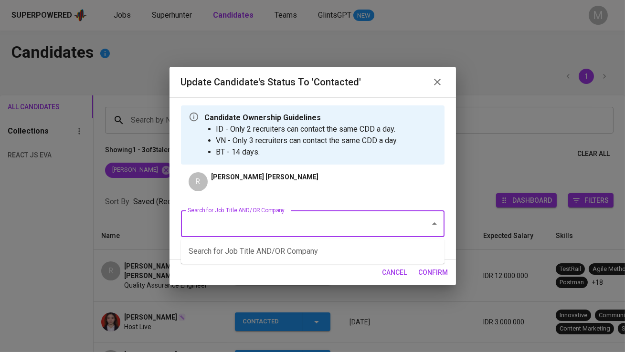
type input "r"
type input "a"
click at [294, 242] on ul "Replacement for Syakur Rahman - Back End Developer (Axrail)" at bounding box center [313, 251] width 264 height 25
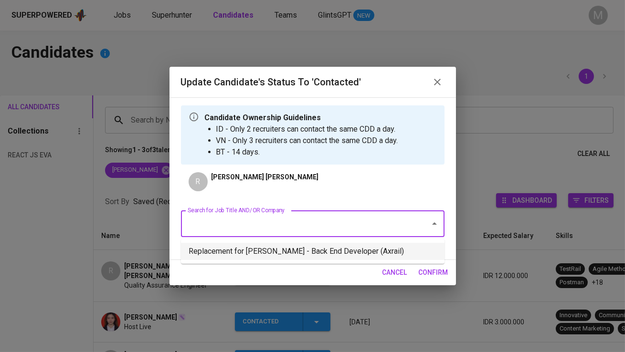
click at [299, 249] on li "Replacement for Syakur Rahman - Back End Developer (Axrail)" at bounding box center [313, 251] width 264 height 17
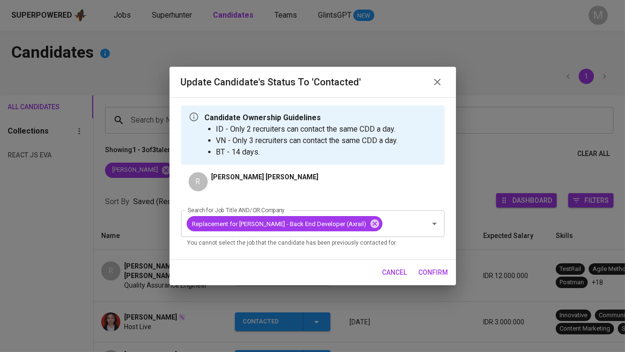
click at [439, 270] on span "confirm" at bounding box center [434, 273] width 30 height 12
